Goal: Task Accomplishment & Management: Use online tool/utility

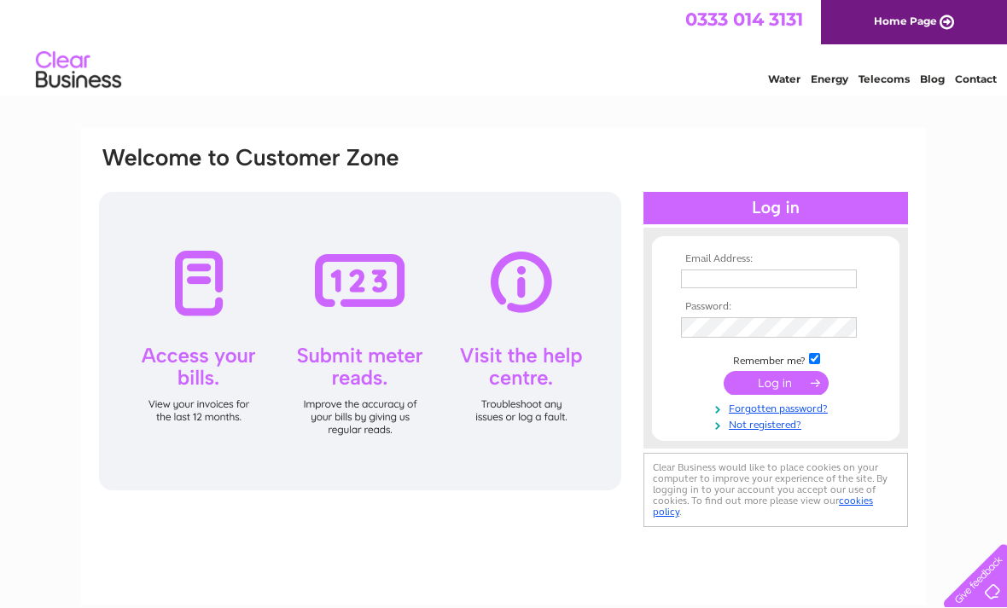
click at [801, 287] on input "text" at bounding box center [769, 279] width 176 height 19
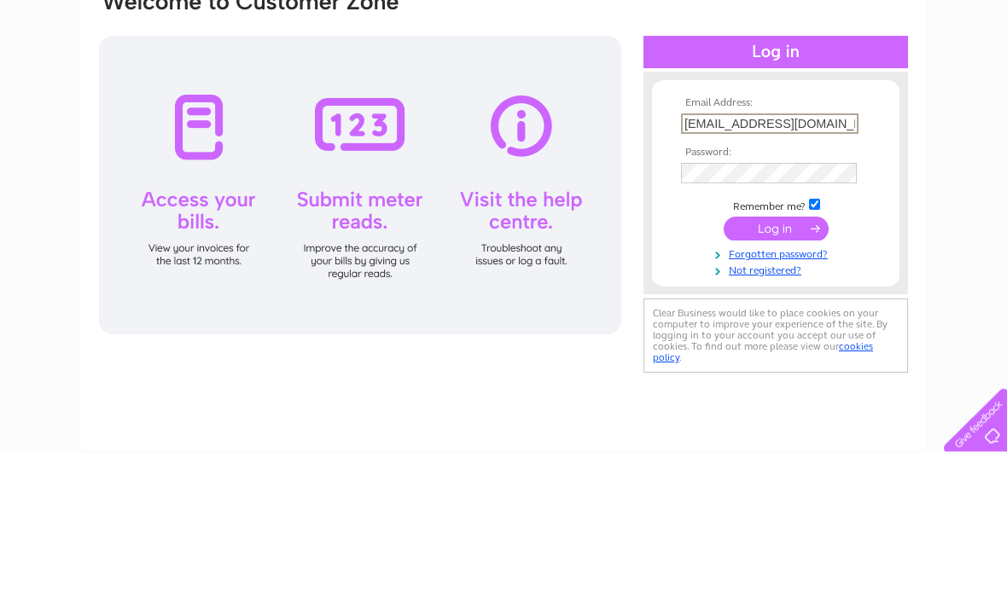
type input "ratan1@hotmail.co.uk"
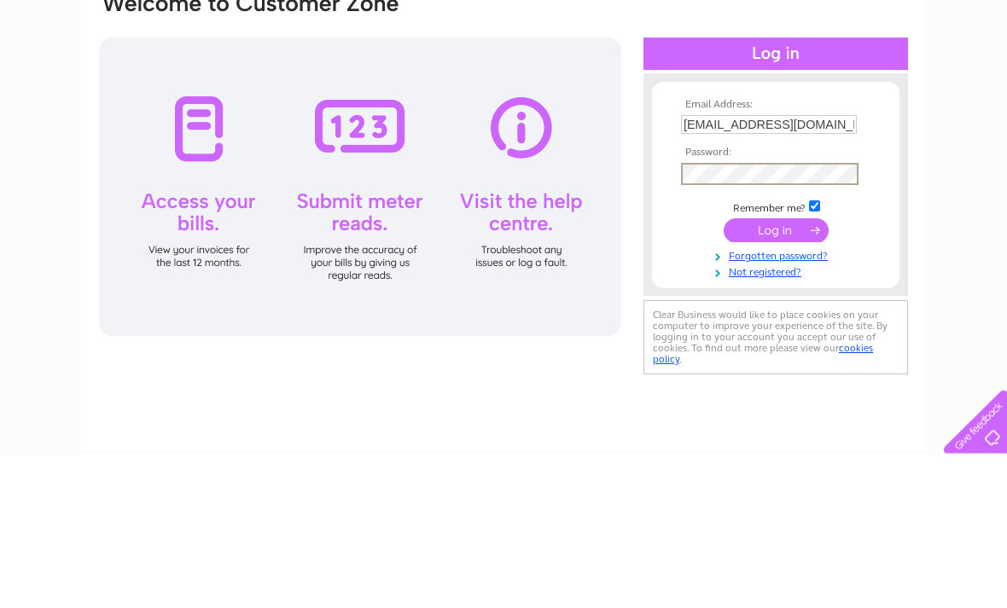
click at [784, 373] on input "submit" at bounding box center [775, 385] width 105 height 24
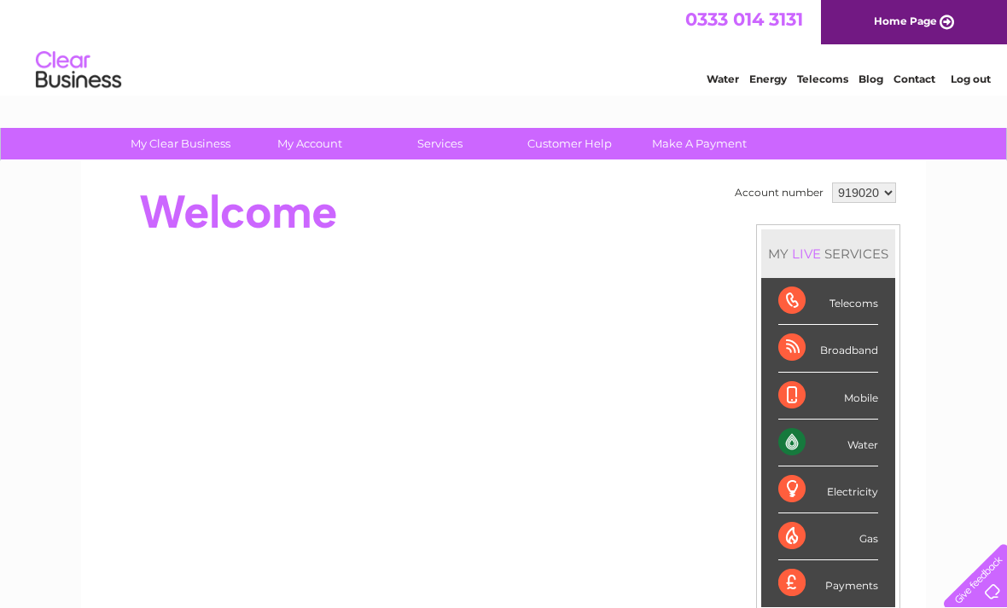
click at [337, 100] on html "0333 014 3131 Home Page Water Energy Telecoms Blog Contact Log out" at bounding box center [503, 50] width 1007 height 100
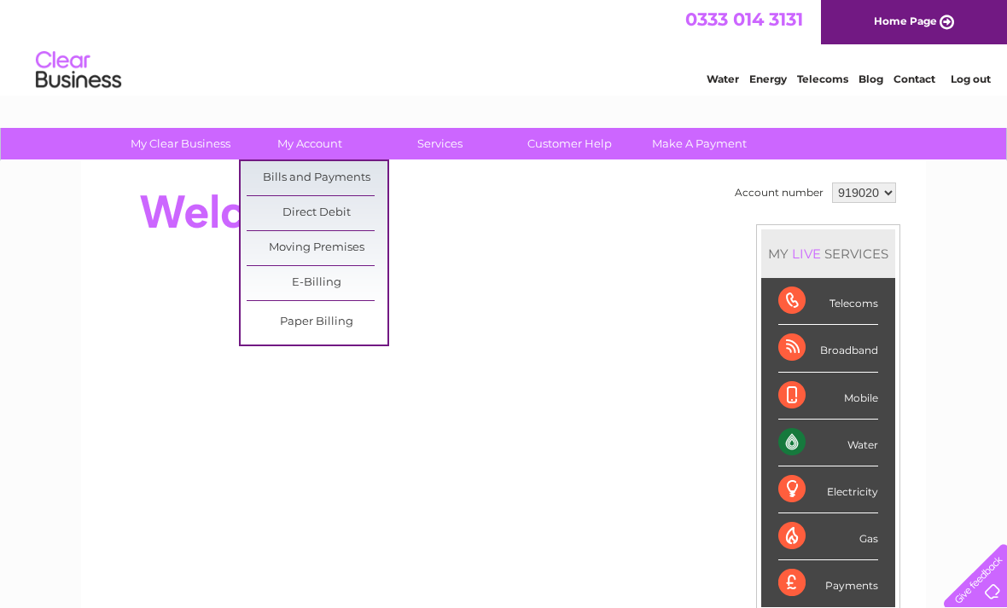
click at [350, 174] on link "Bills and Payments" at bounding box center [317, 178] width 141 height 34
click at [359, 176] on link "Bills and Payments" at bounding box center [317, 178] width 141 height 34
click at [364, 183] on link "Bills and Payments" at bounding box center [317, 178] width 141 height 34
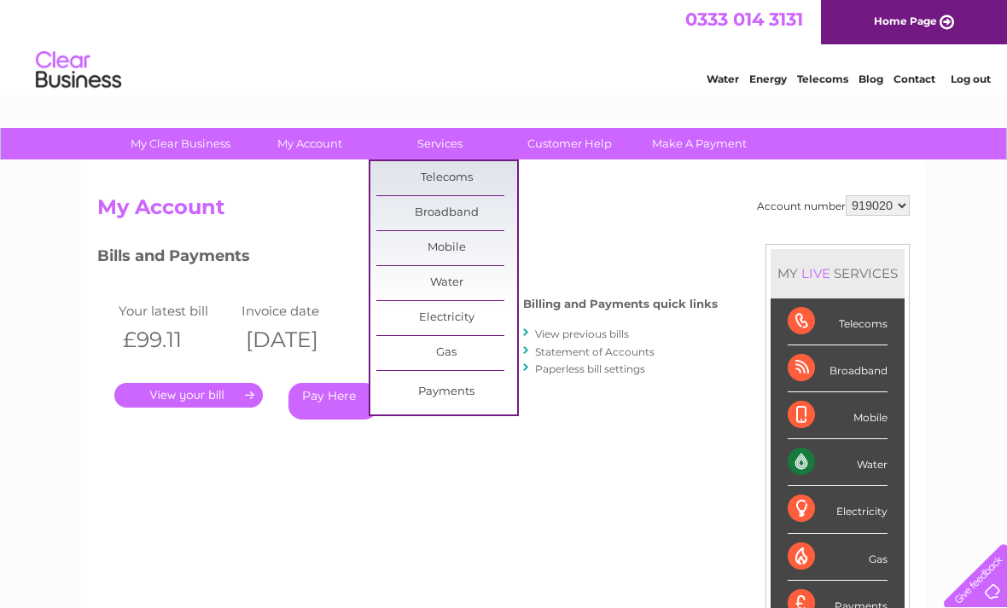
click at [475, 218] on link "Broadband" at bounding box center [446, 213] width 141 height 34
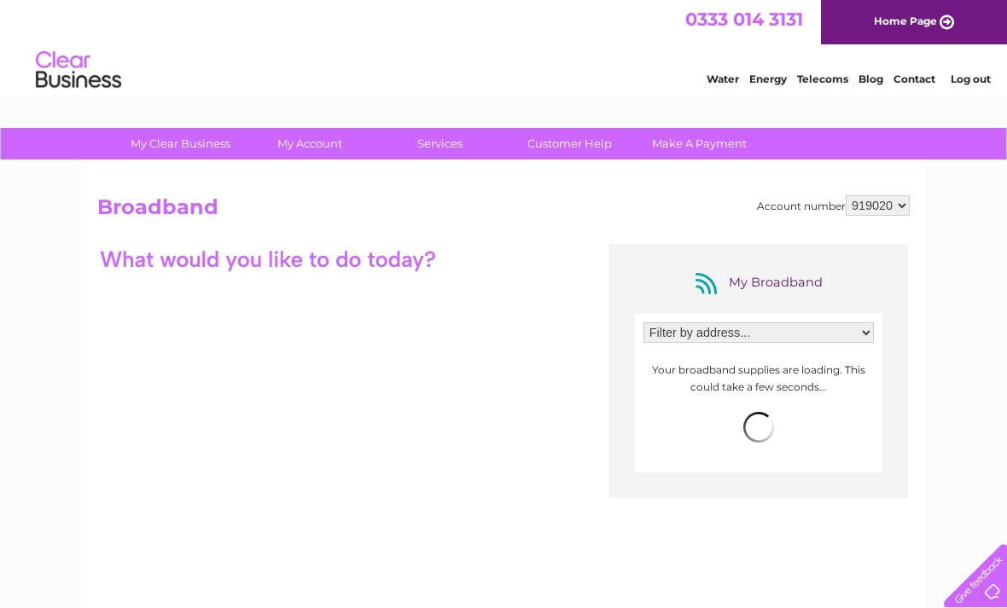
click at [485, 209] on h2 "Broadband" at bounding box center [503, 211] width 812 height 32
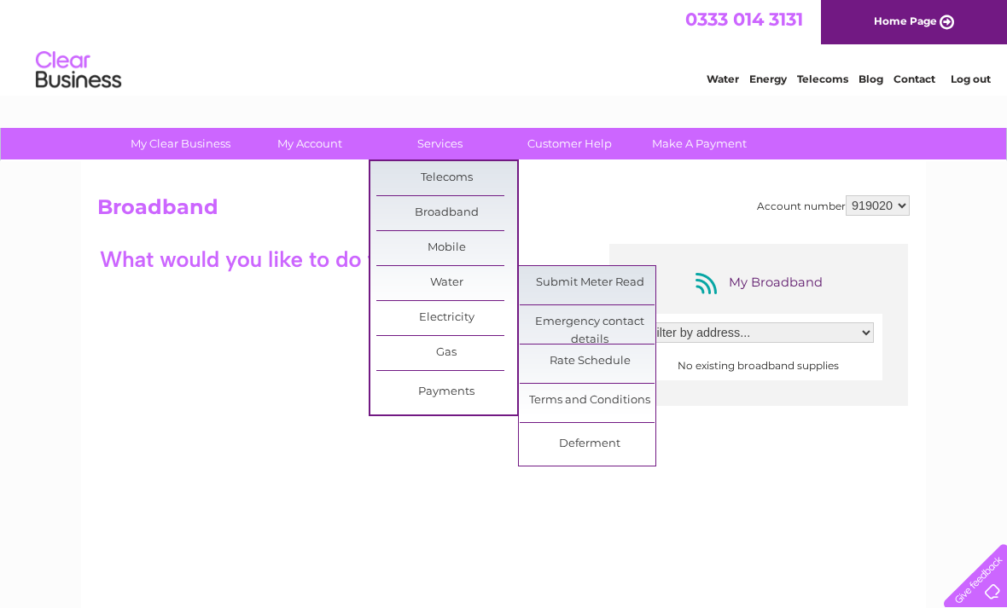
click at [616, 285] on link "Submit Meter Read" at bounding box center [590, 283] width 141 height 34
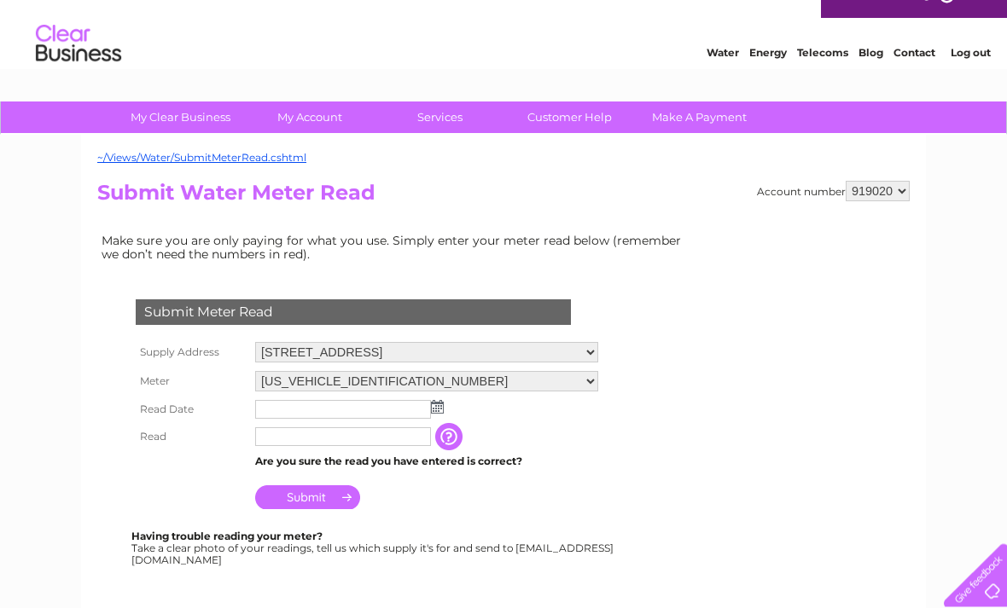
scroll to position [26, 0]
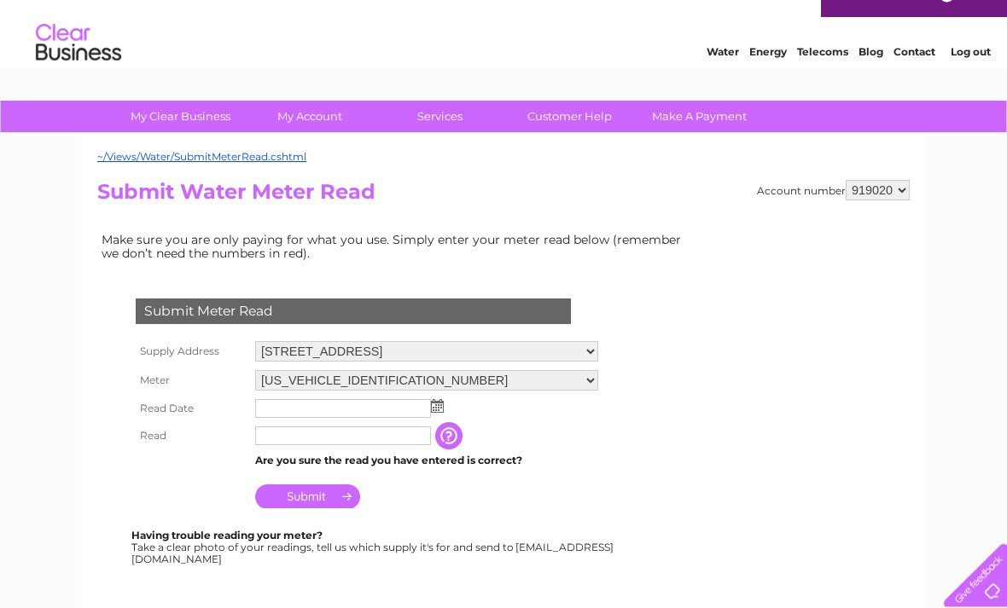
click at [441, 411] on img at bounding box center [437, 407] width 13 height 14
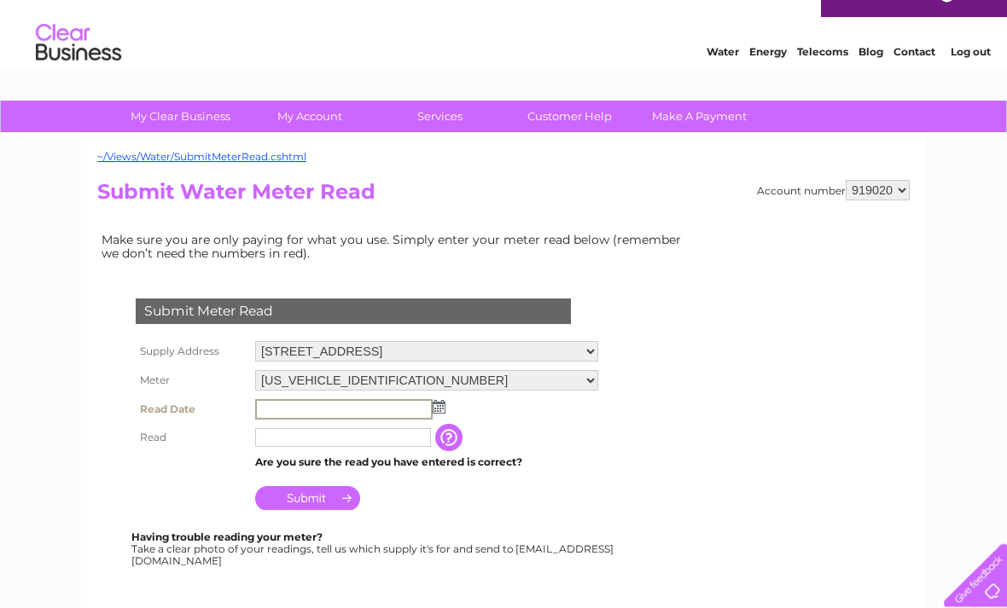
scroll to position [27, 0]
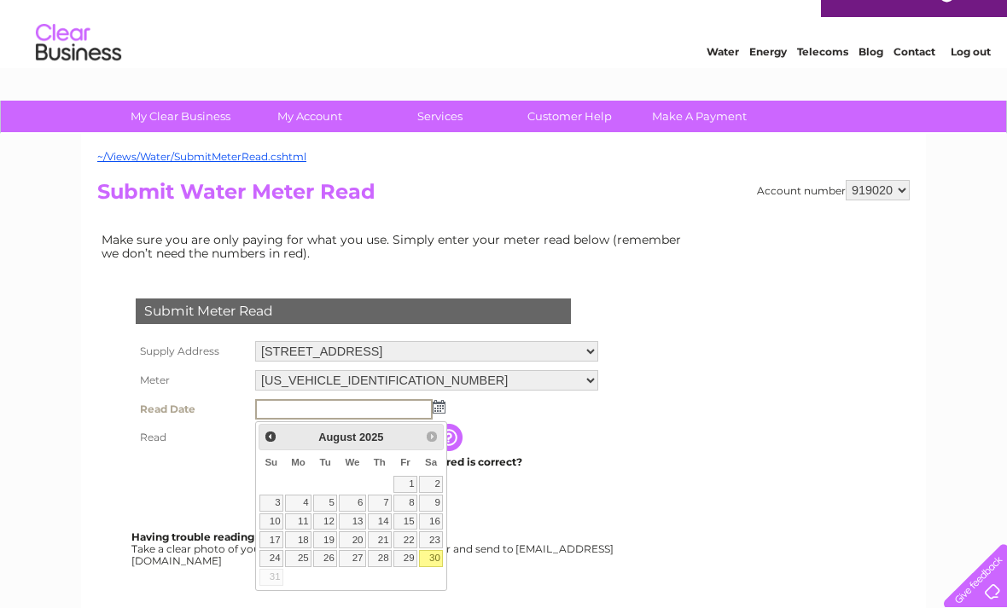
click at [439, 551] on link "30" at bounding box center [431, 558] width 24 height 17
type input "[DATE]"
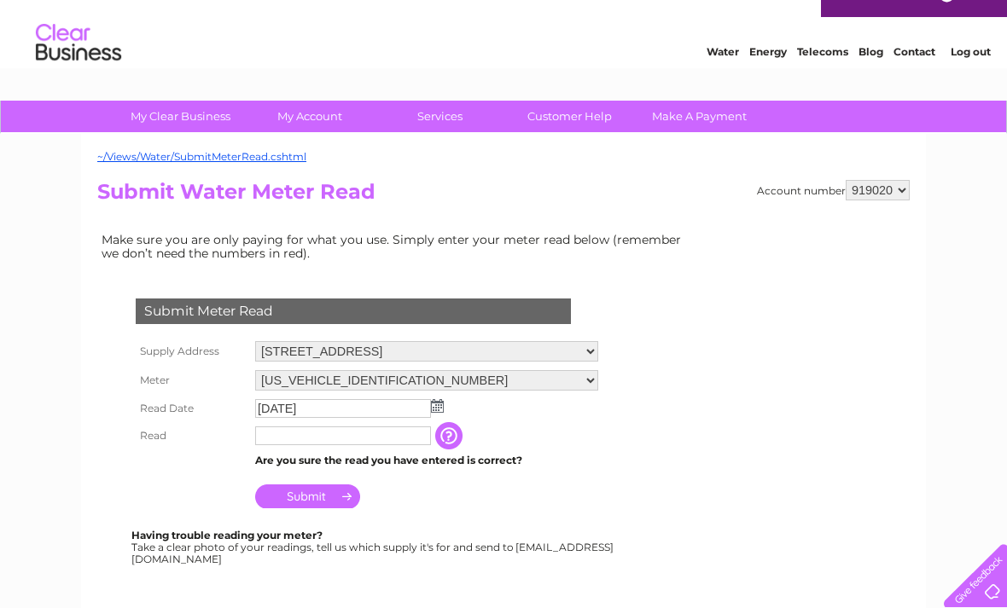
click at [346, 439] on input "text" at bounding box center [343, 436] width 176 height 19
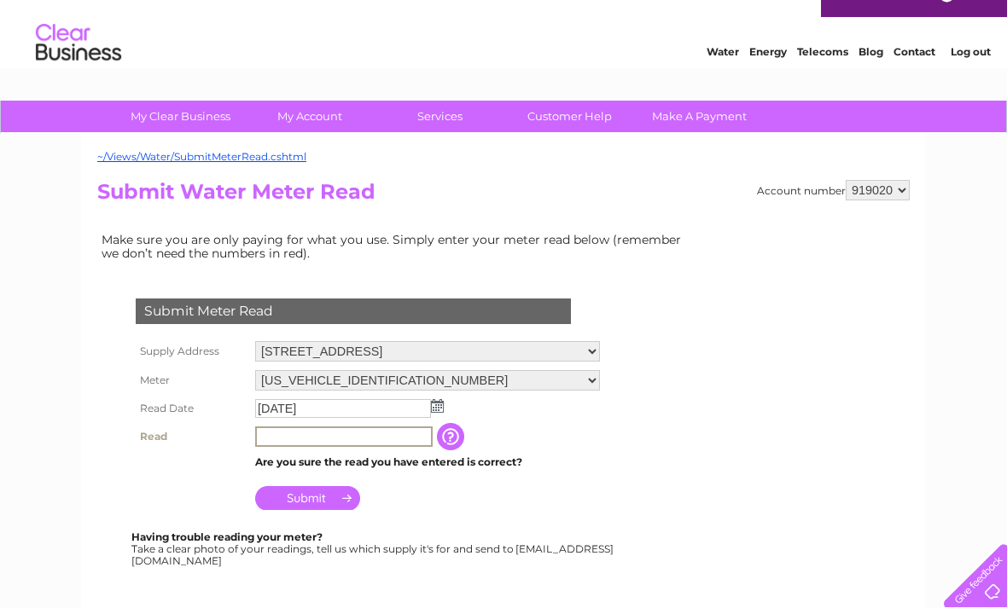
scroll to position [26, 0]
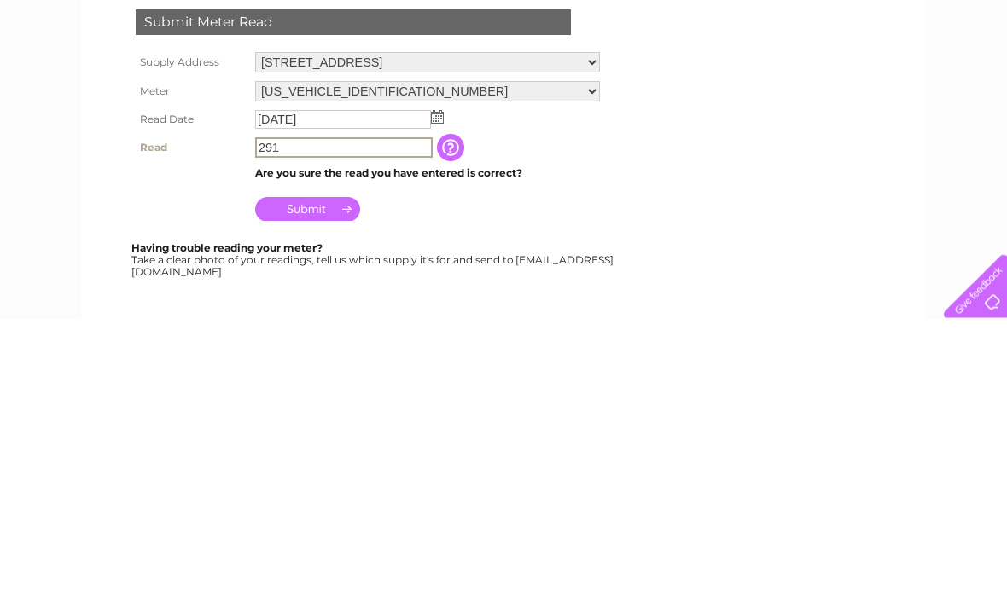
type input "291"
click at [339, 487] on input "Submit" at bounding box center [307, 499] width 105 height 24
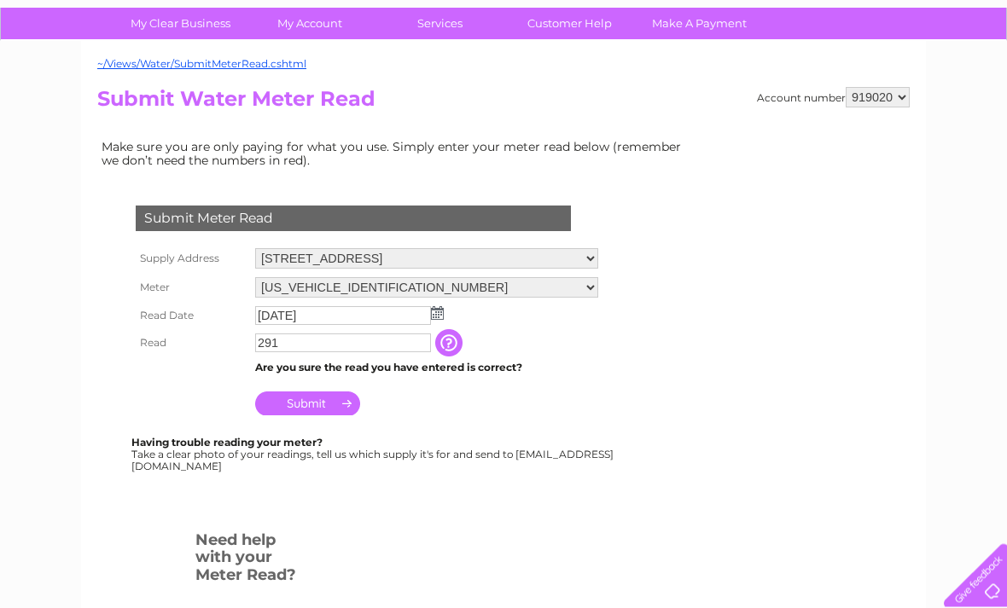
scroll to position [127, 0]
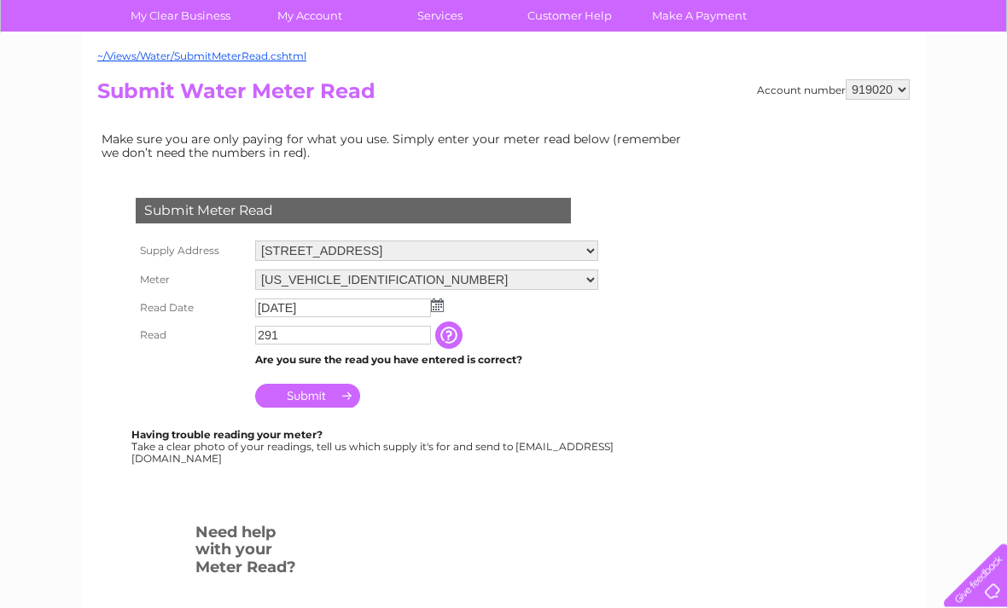
click at [913, 83] on div "~/Views/Water/SubmitMeterRead.cshtml Account number 919020 919021 919022 919023…" at bounding box center [503, 378] width 845 height 688
click at [908, 84] on select "919020 919021 919022 919023 919024" at bounding box center [877, 90] width 64 height 20
select select "919021"
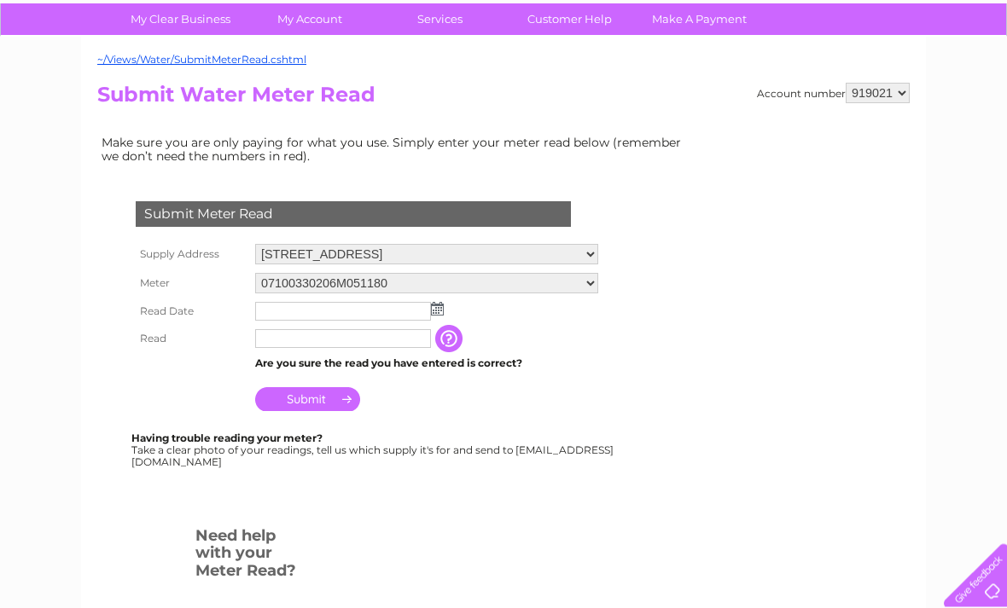
scroll to position [126, 0]
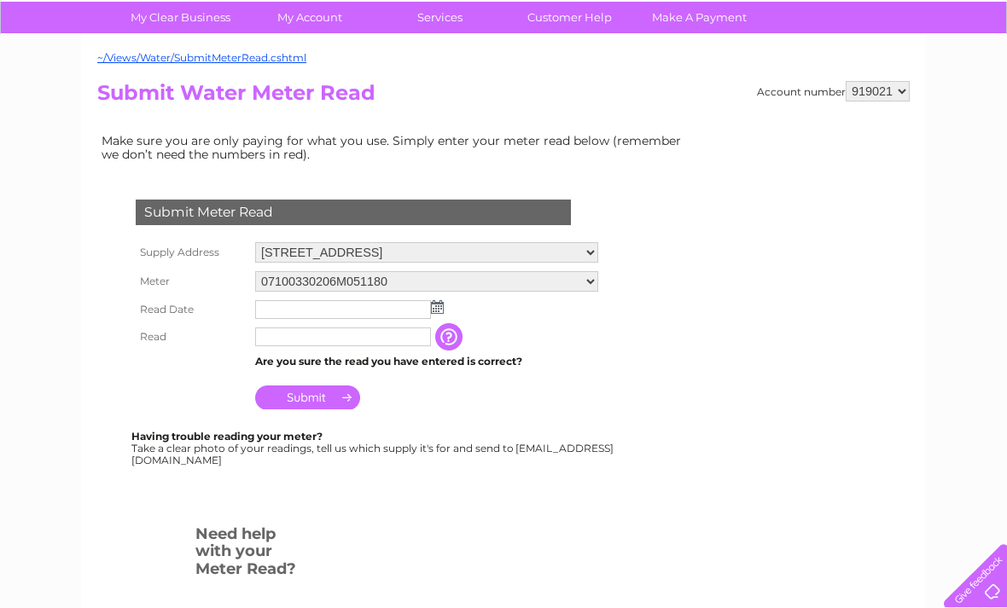
click at [433, 310] on img at bounding box center [437, 307] width 13 height 14
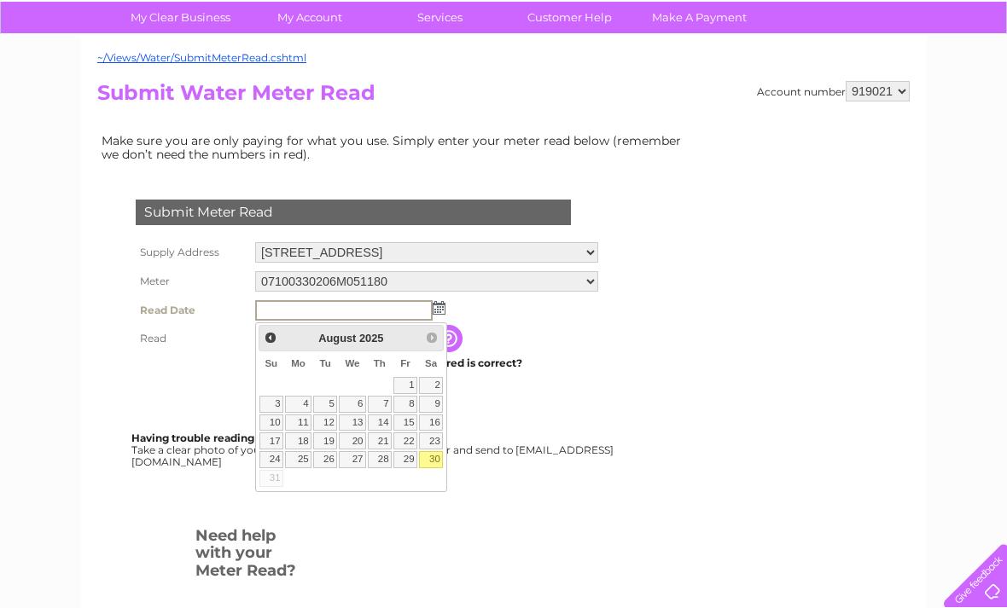
click at [441, 460] on link "30" at bounding box center [431, 459] width 24 height 17
type input "[DATE]"
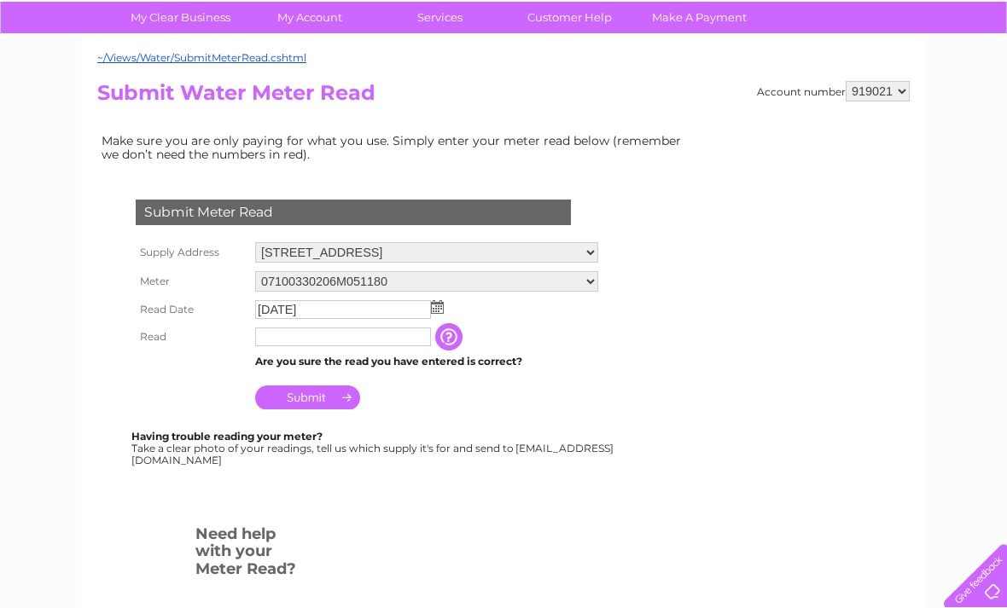
click at [361, 340] on input "text" at bounding box center [343, 337] width 176 height 19
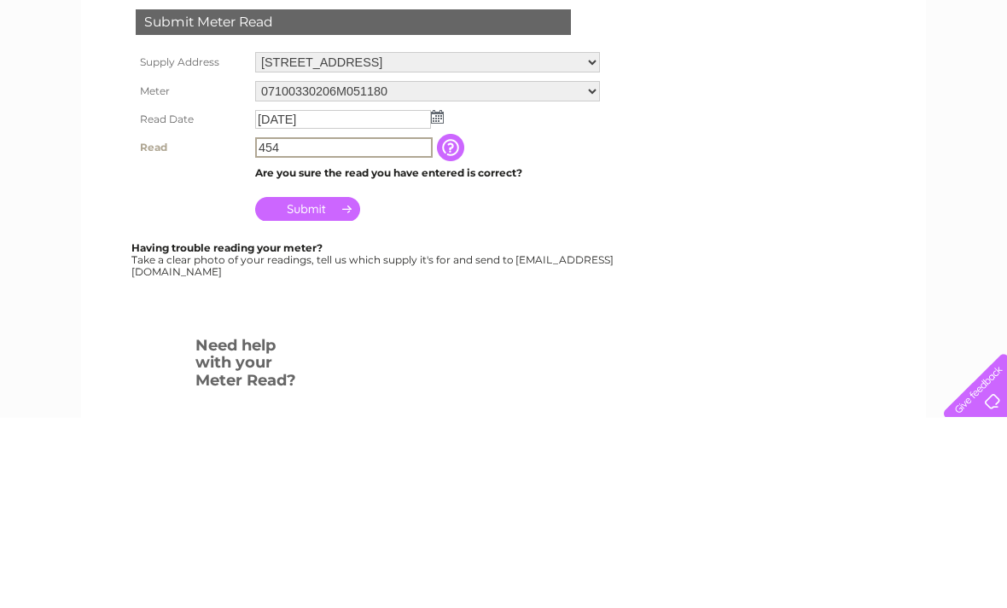
type input "454"
click at [318, 387] on input "Submit" at bounding box center [307, 399] width 105 height 24
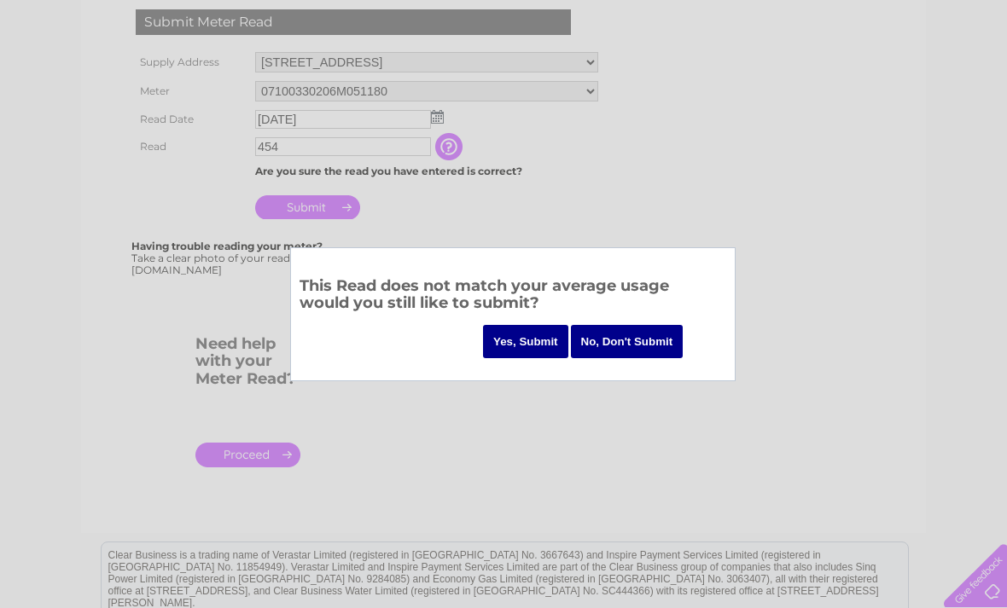
click at [515, 339] on input "Yes, Submit" at bounding box center [525, 341] width 85 height 33
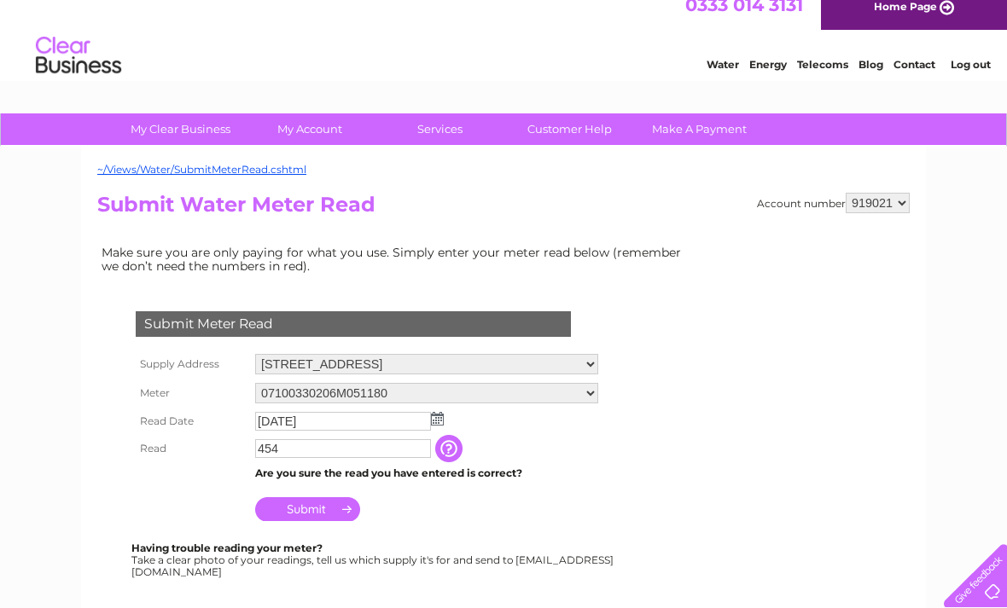
scroll to position [15, 0]
click at [904, 198] on select "919020 919021 919022 919023 919024" at bounding box center [877, 202] width 64 height 20
select select "919022"
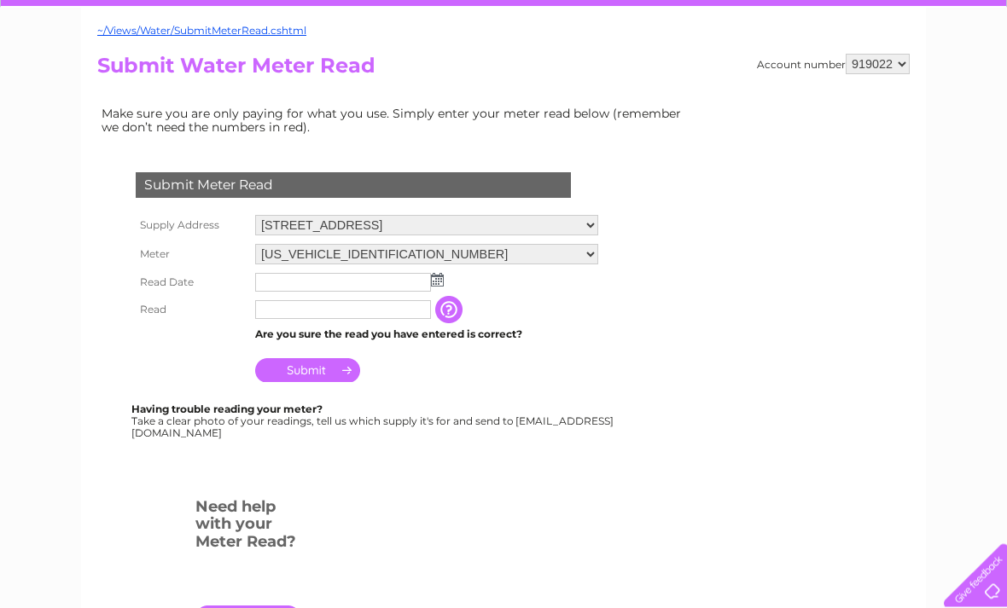
click at [437, 278] on img at bounding box center [437, 281] width 13 height 14
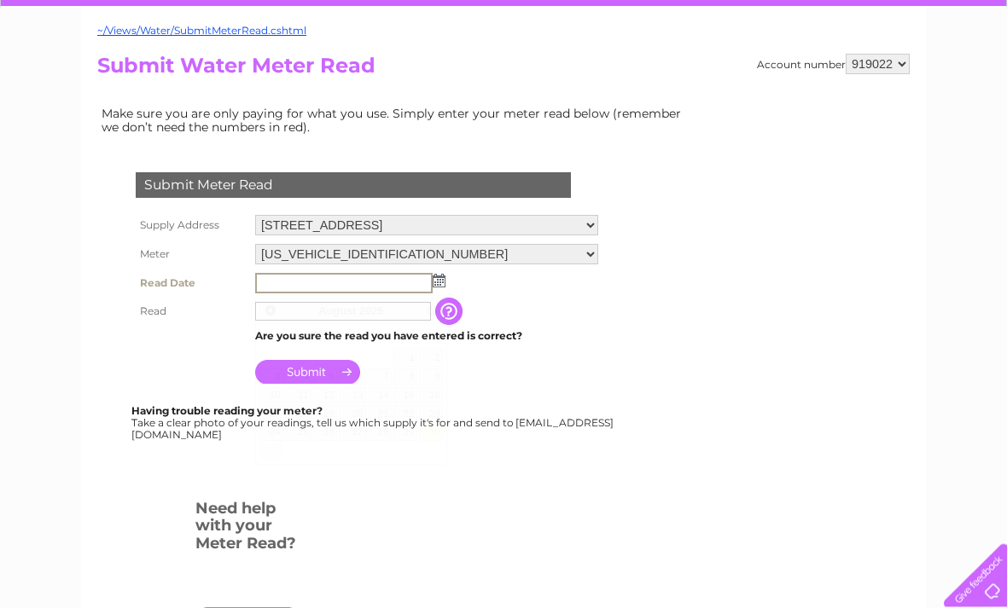
scroll to position [154, 0]
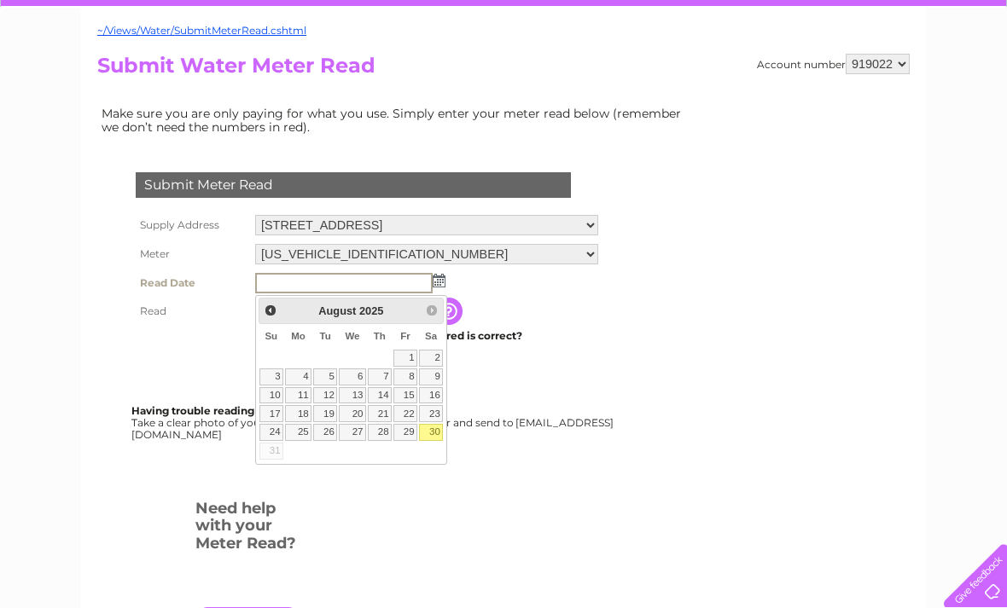
click at [440, 433] on link "30" at bounding box center [431, 432] width 24 height 17
type input "2025/08/30"
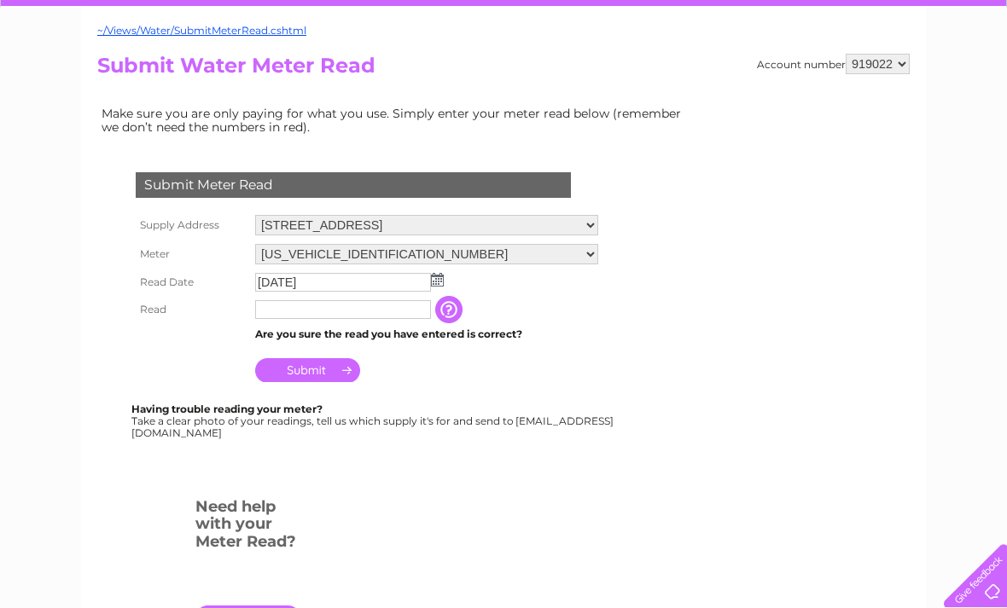
click at [357, 319] on input "text" at bounding box center [343, 309] width 176 height 19
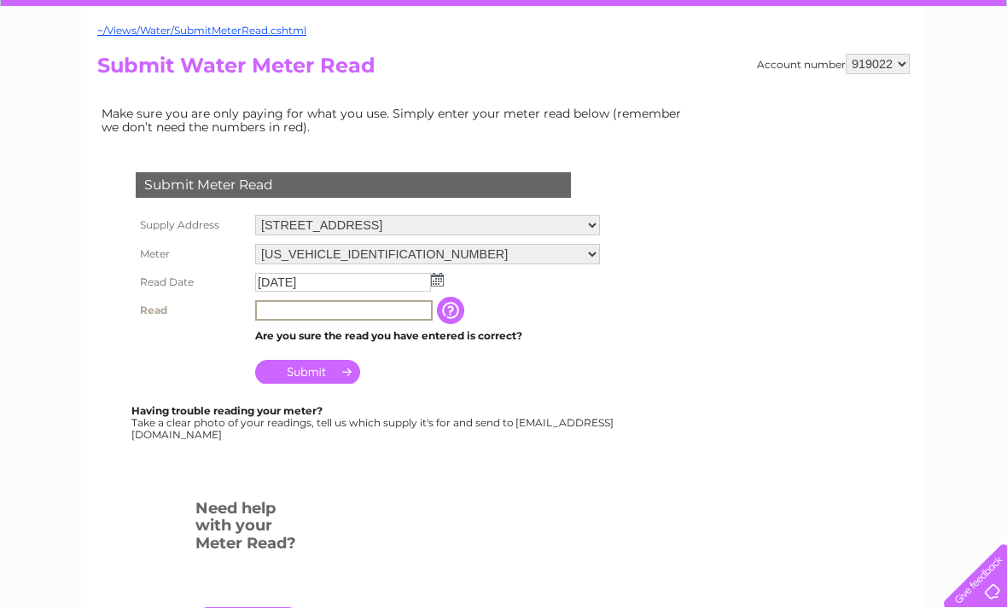
scroll to position [153, 0]
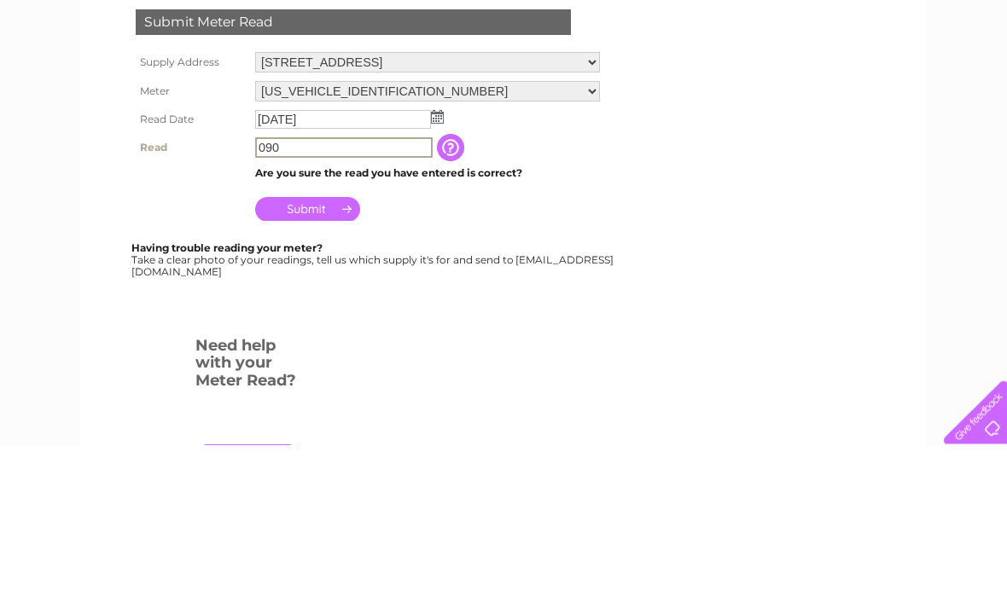
type input "090"
click at [328, 361] on input "Submit" at bounding box center [307, 373] width 105 height 24
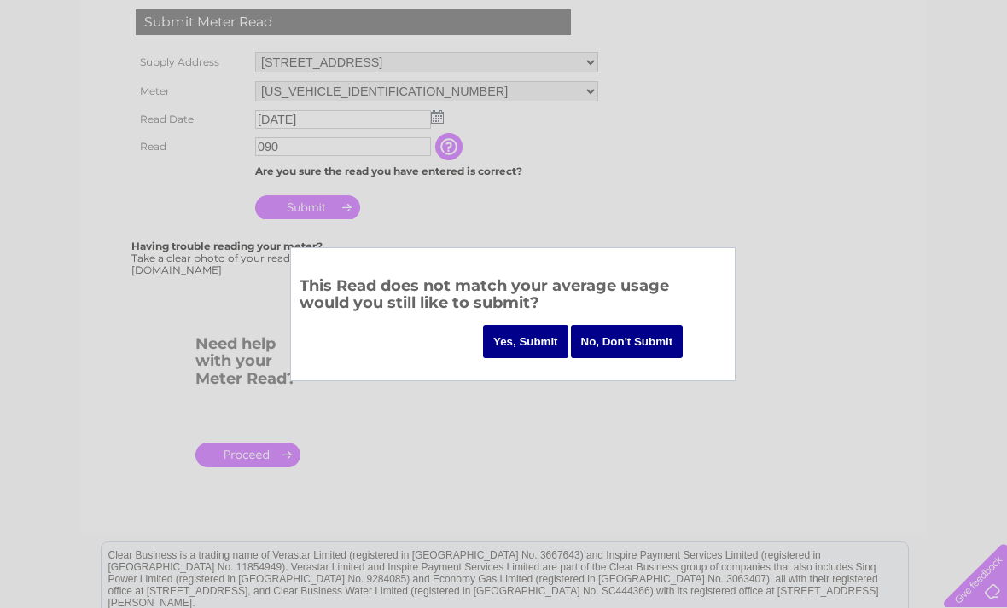
click at [512, 339] on input "Yes, Submit" at bounding box center [525, 341] width 85 height 33
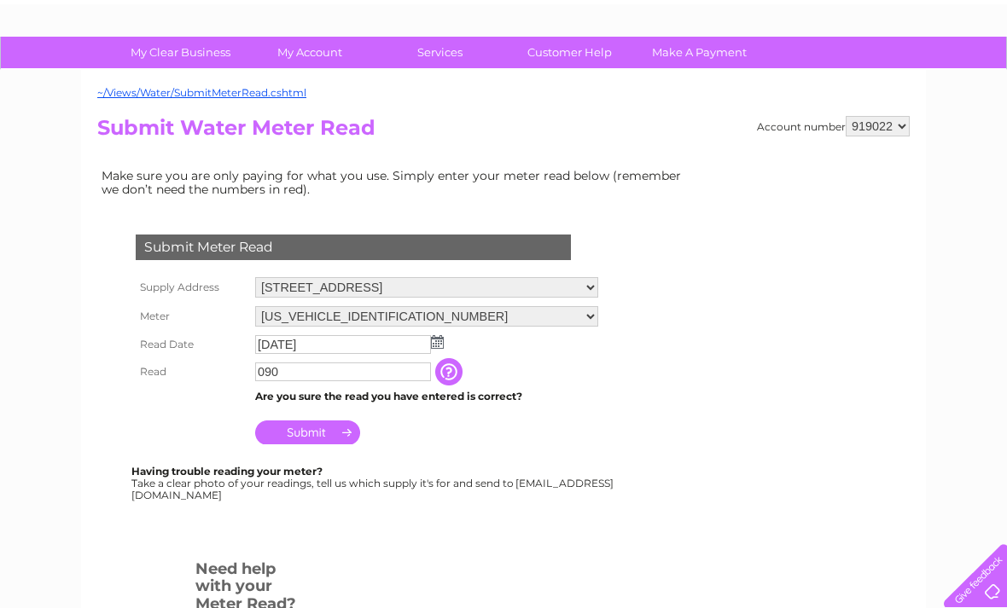
scroll to position [96, 0]
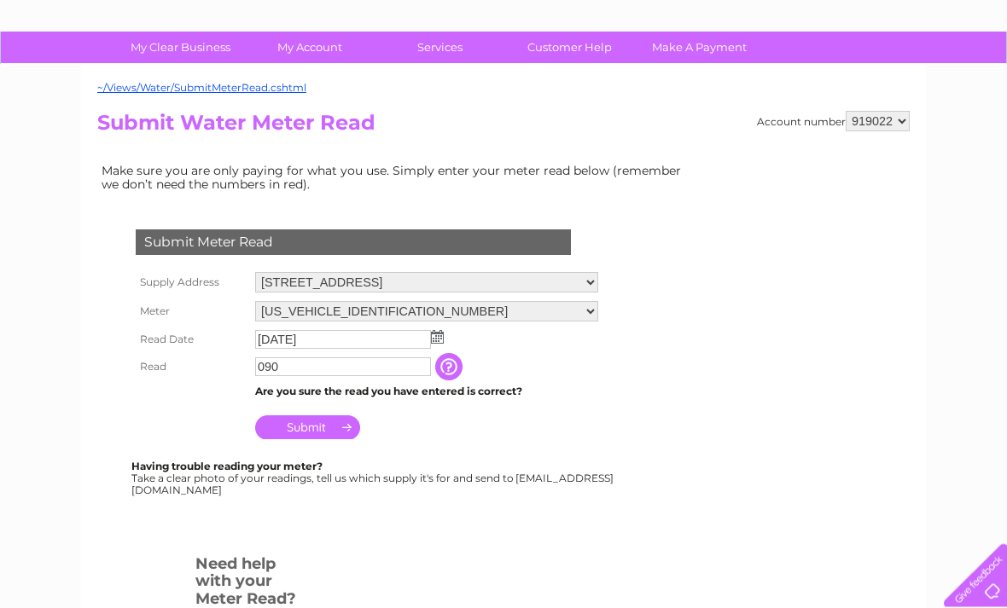
click at [915, 103] on div "~/Views/Water/SubmitMeterRead.cshtml Account number 919020 919021 919022 919023…" at bounding box center [503, 410] width 845 height 688
click at [913, 112] on div "~/Views/Water/SubmitMeterRead.cshtml Account number 919020 919021 919022 919023…" at bounding box center [503, 410] width 845 height 688
click at [906, 124] on select "919020 919021 919022 919023 919024" at bounding box center [877, 122] width 64 height 20
select select "919023"
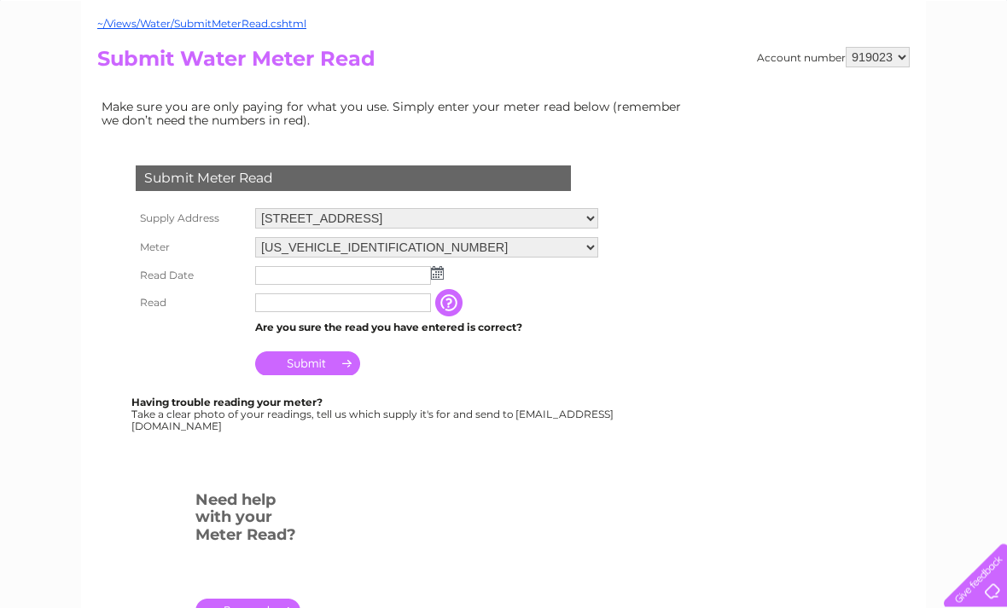
scroll to position [183, 0]
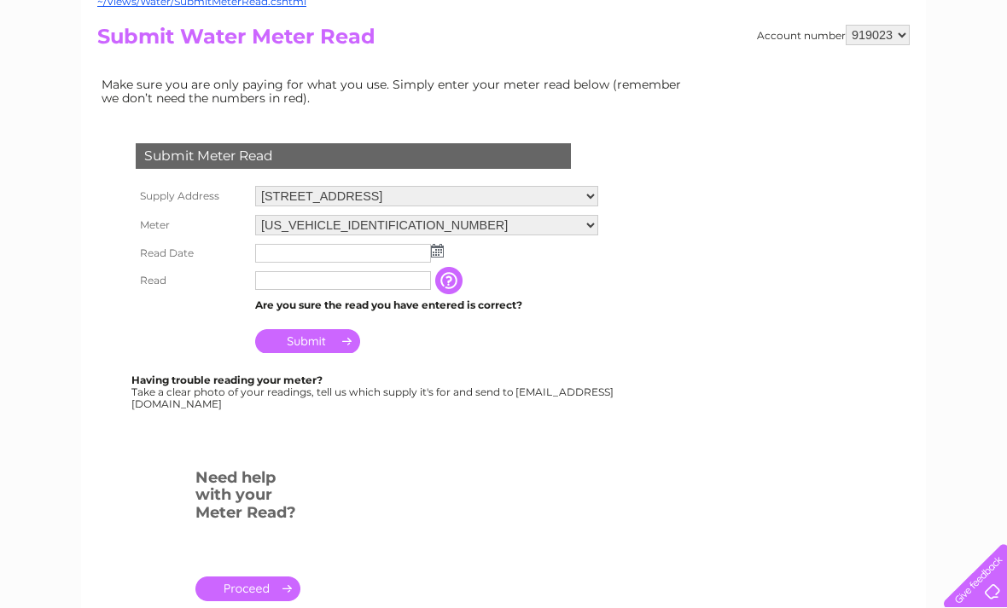
click at [442, 247] on img at bounding box center [437, 251] width 13 height 14
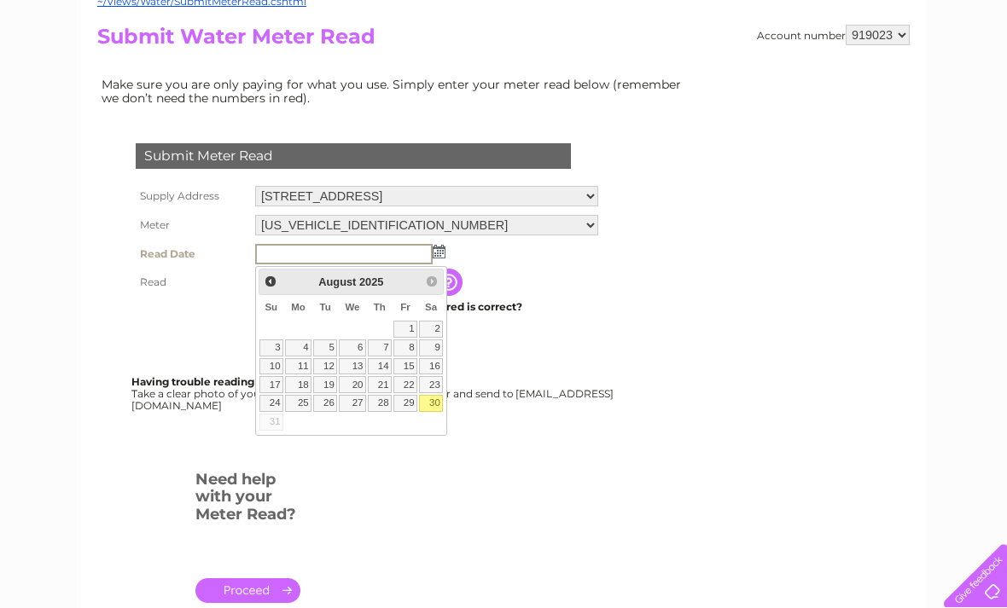
click at [442, 404] on link "30" at bounding box center [431, 403] width 24 height 17
type input "2025/08/30"
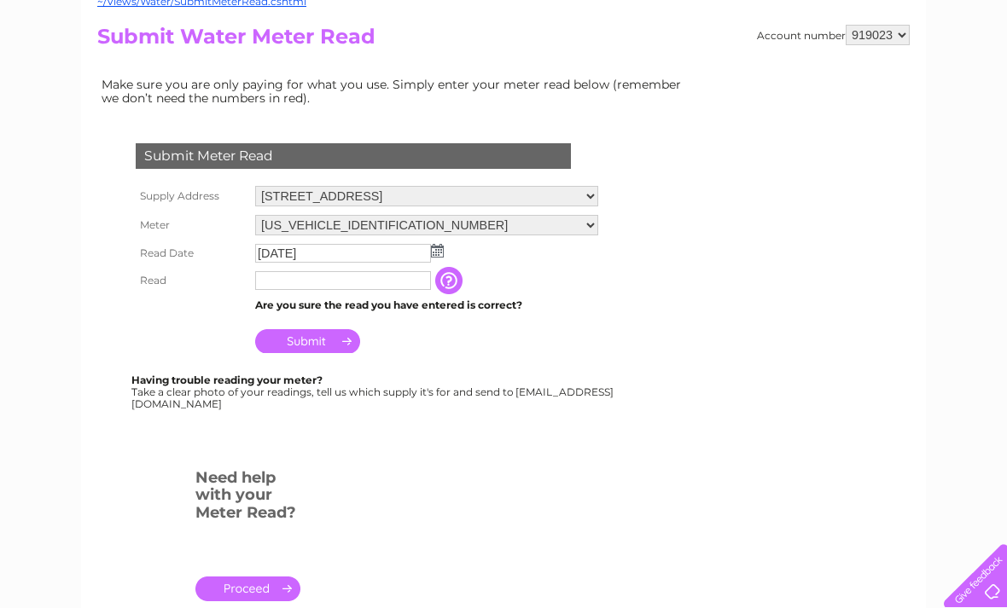
click at [366, 290] on input "text" at bounding box center [343, 280] width 176 height 19
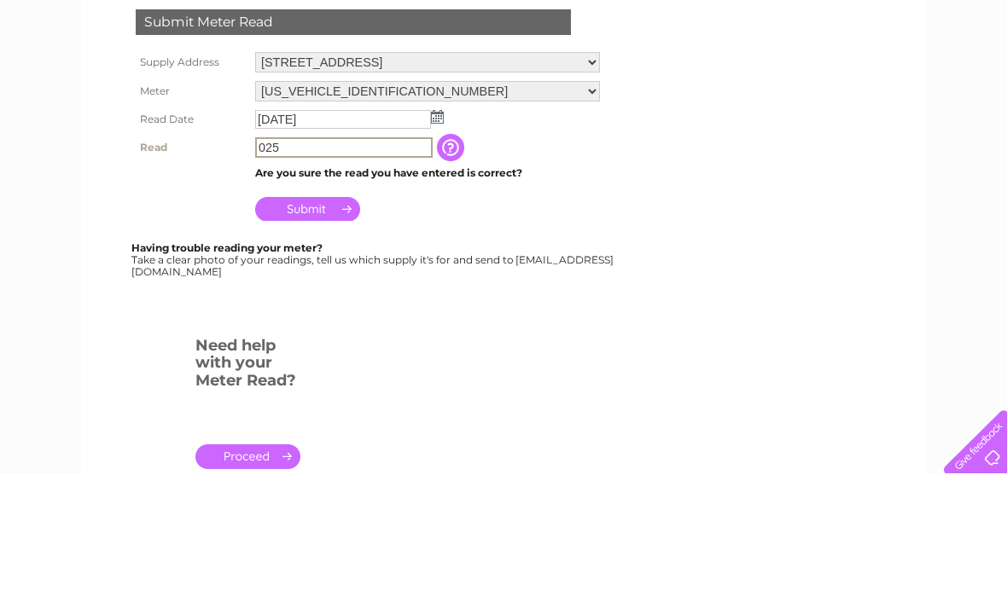
type input "025"
click at [318, 331] on input "Submit" at bounding box center [307, 343] width 105 height 24
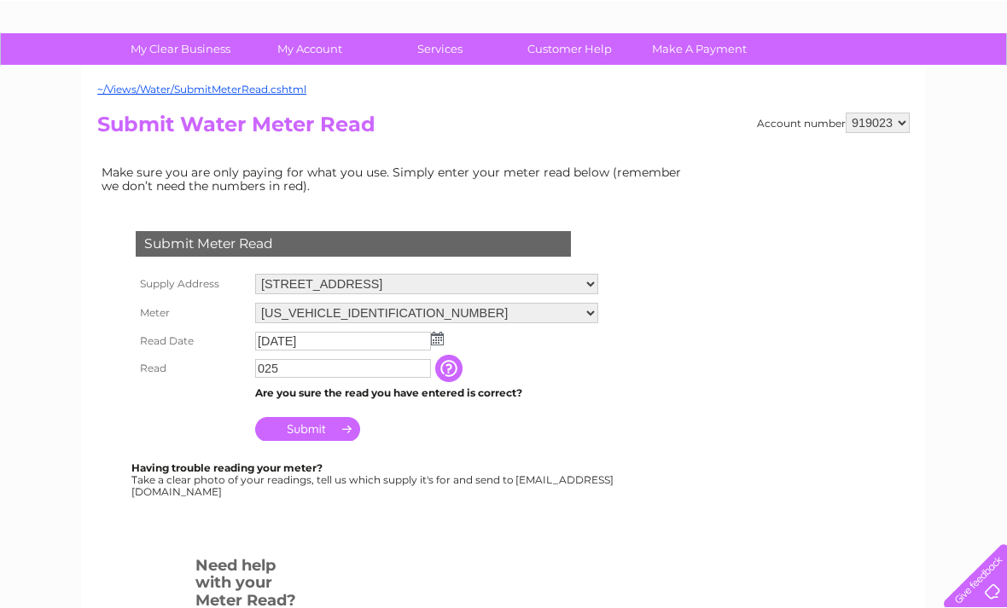
scroll to position [96, 0]
click at [904, 113] on select "919020 919021 919022 919023 919024" at bounding box center [877, 122] width 64 height 20
select select "919024"
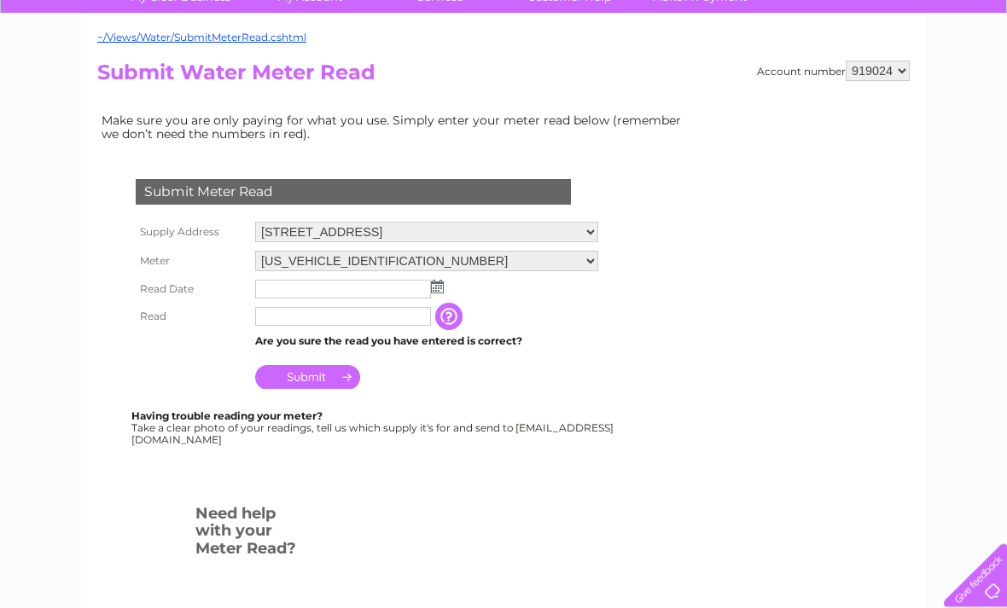
scroll to position [147, 0]
click at [442, 285] on img at bounding box center [437, 287] width 13 height 14
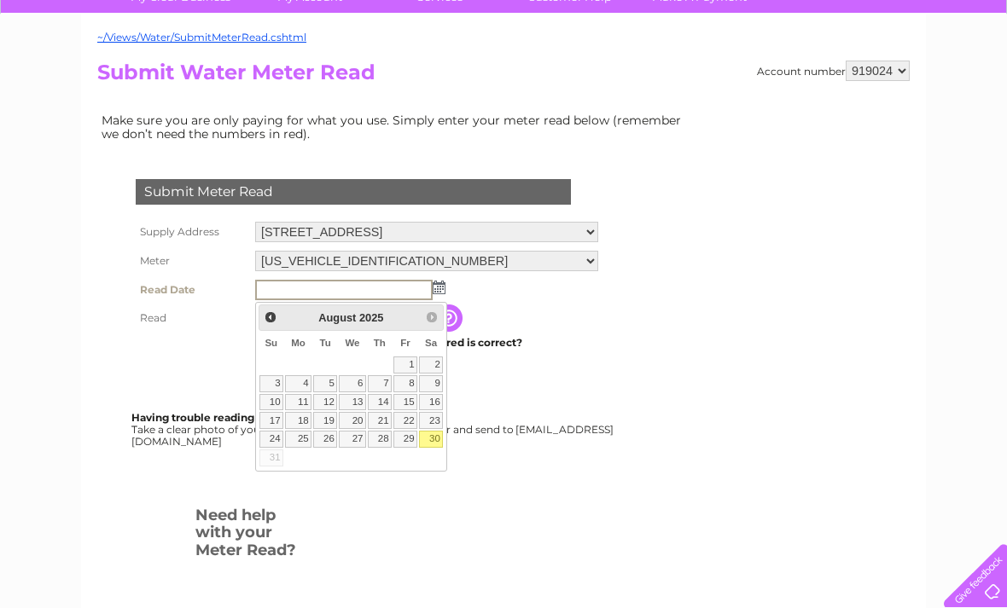
click at [447, 438] on div "Having trouble reading your meter? Take a clear photo of your readings, tell us…" at bounding box center [373, 429] width 485 height 35
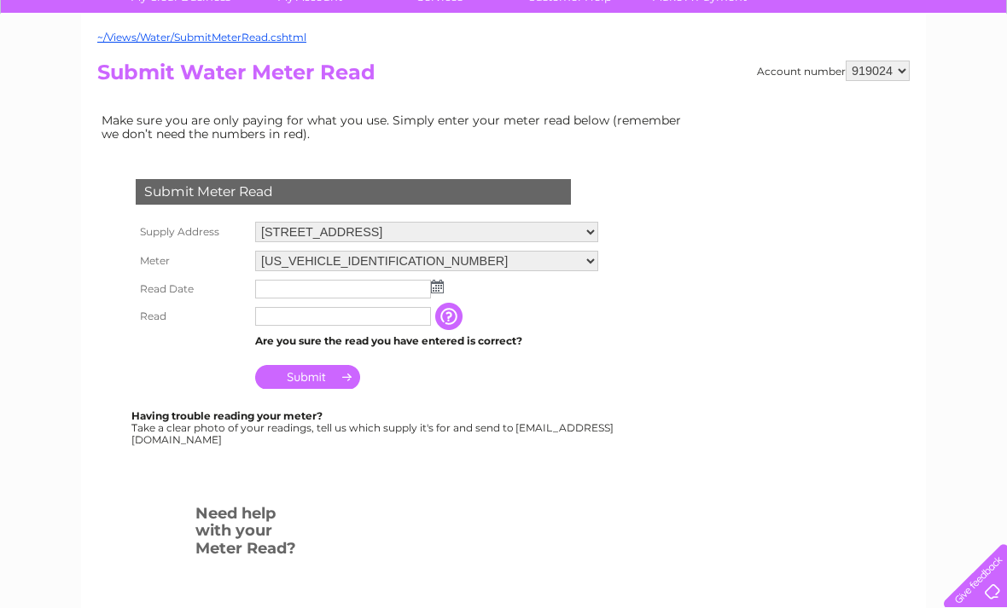
click at [370, 324] on input "text" at bounding box center [343, 316] width 176 height 19
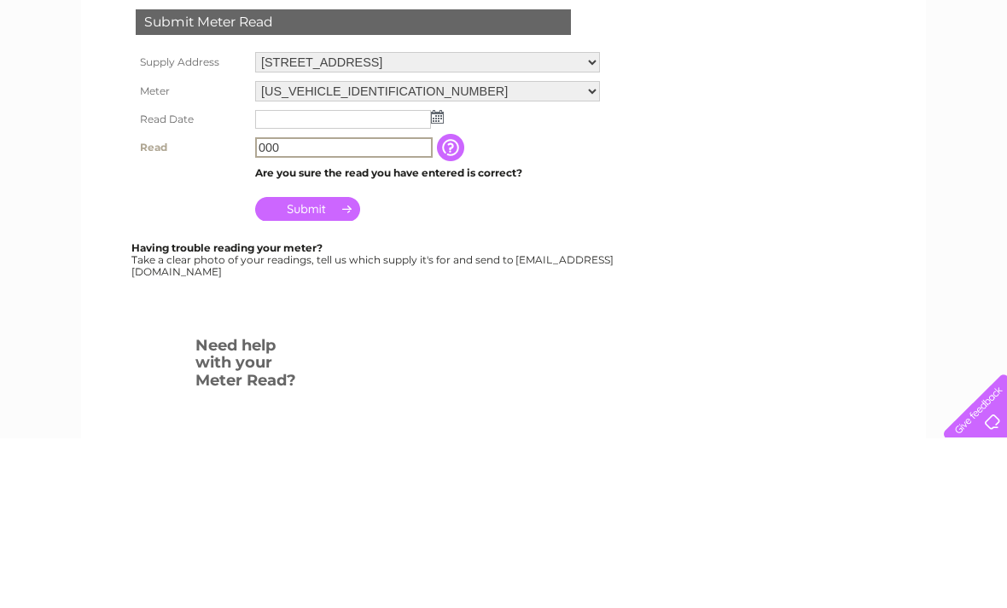
type input "000"
click at [324, 367] on input "Submit" at bounding box center [307, 379] width 105 height 24
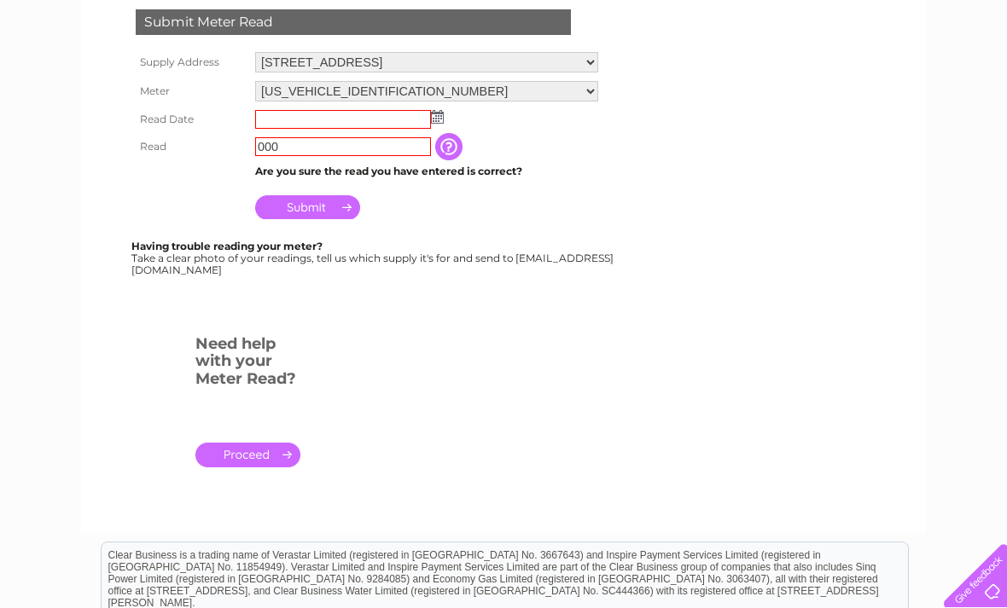
click at [432, 101] on select "[US_VEHICLE_IDENTIFICATION_NUMBER]" at bounding box center [426, 91] width 343 height 20
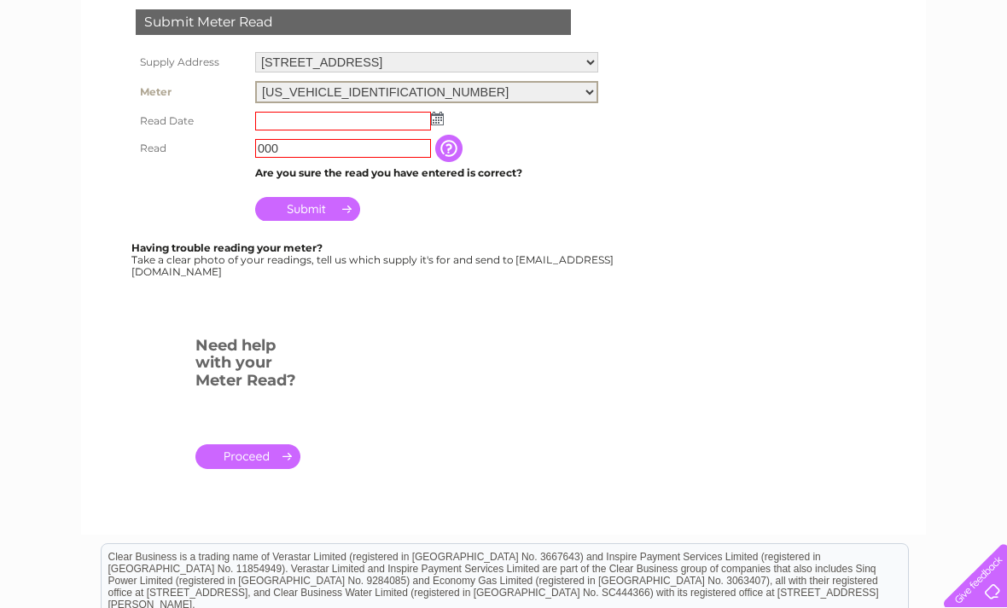
click at [443, 114] on img at bounding box center [437, 119] width 13 height 14
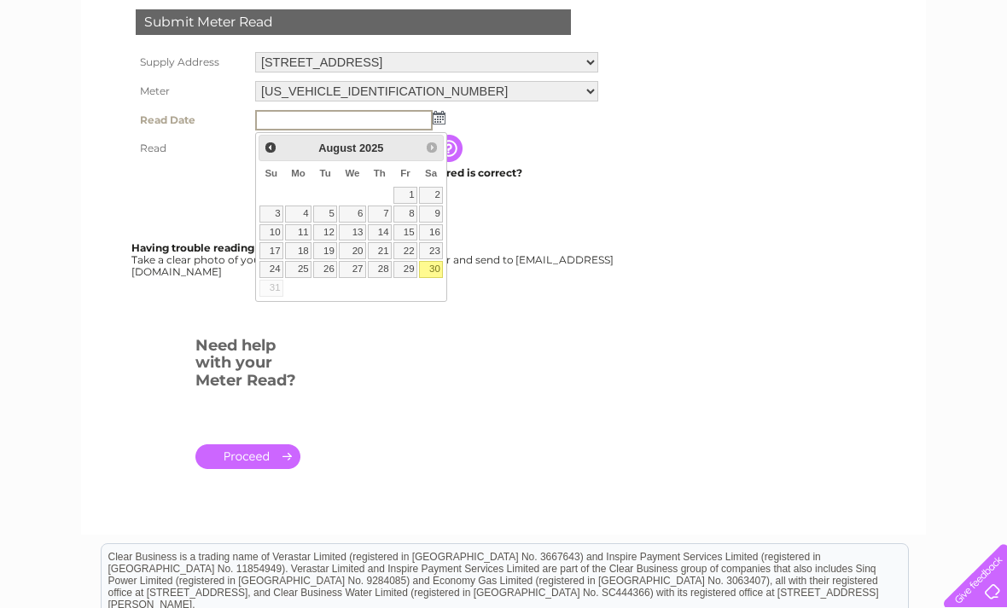
click at [440, 265] on link "30" at bounding box center [431, 269] width 24 height 17
type input "[DATE]"
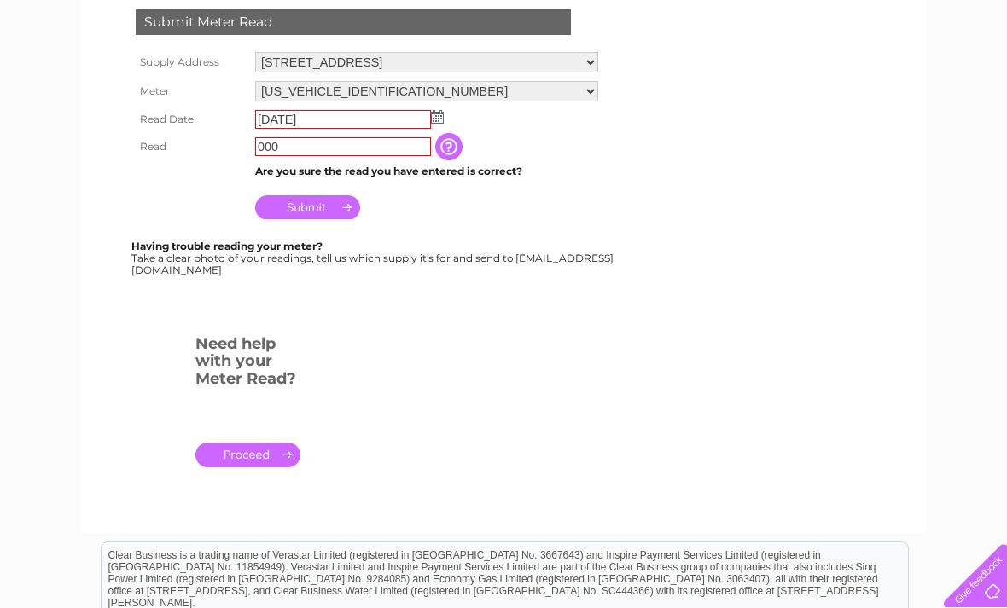
click at [371, 155] on input "000" at bounding box center [343, 146] width 176 height 19
click at [575, 246] on div "Having trouble reading your meter? Take a clear photo of your readings, tell us…" at bounding box center [373, 259] width 485 height 35
click at [537, 249] on div "Having trouble reading your meter? Take a clear photo of your readings, tell us…" at bounding box center [373, 258] width 485 height 35
click at [322, 216] on input "Submit" at bounding box center [307, 207] width 105 height 24
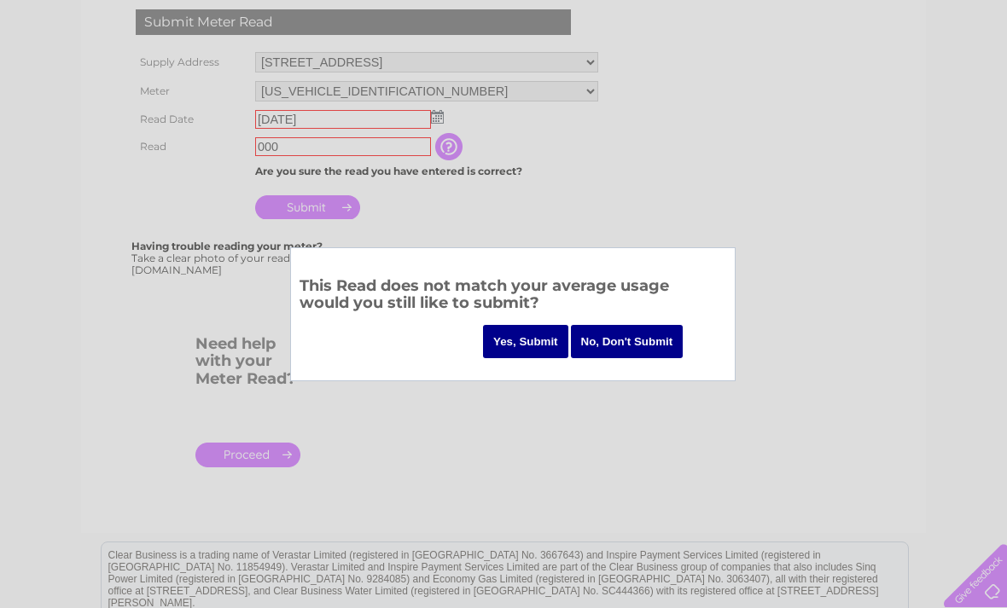
click at [517, 330] on input "Yes, Submit" at bounding box center [525, 341] width 85 height 33
